Goal: Information Seeking & Learning: Learn about a topic

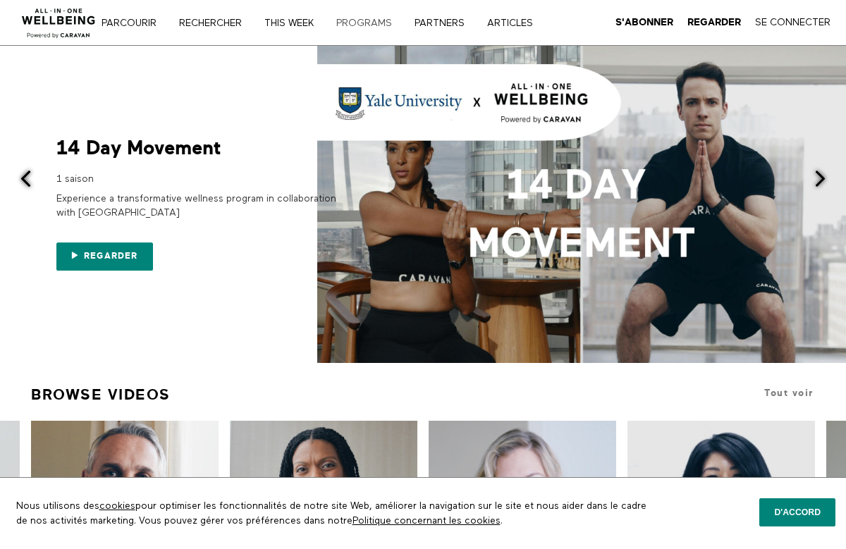
click at [367, 24] on link "PROGRAMS" at bounding box center [368, 23] width 75 height 10
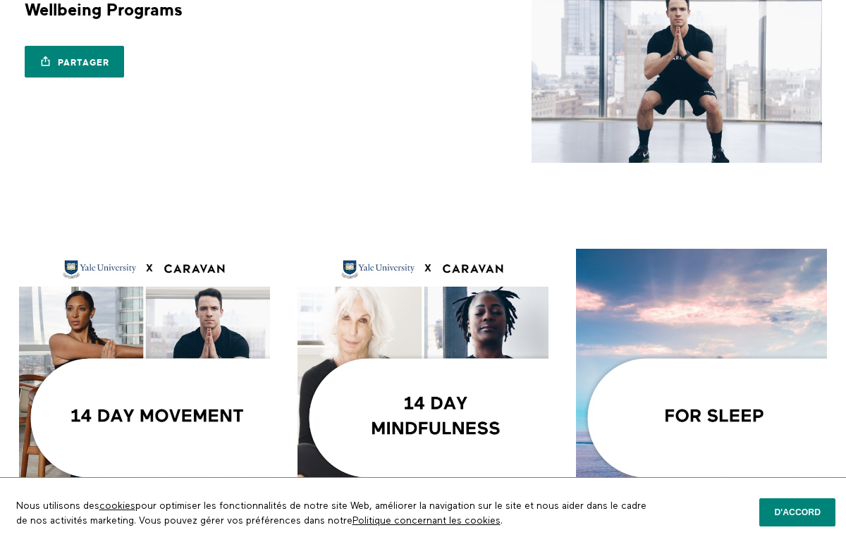
scroll to position [141, 0]
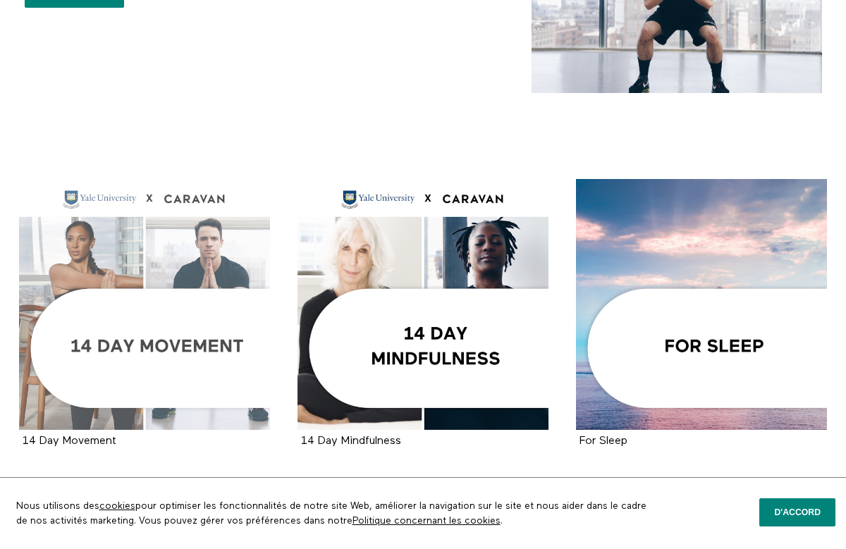
click at [171, 313] on div at bounding box center [144, 304] width 251 height 251
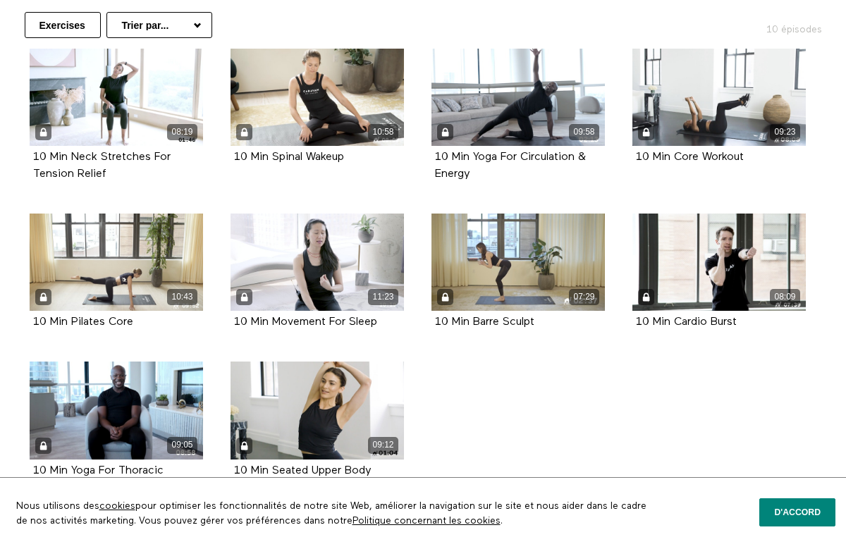
scroll to position [314, 0]
